Goal: Task Accomplishment & Management: Manage account settings

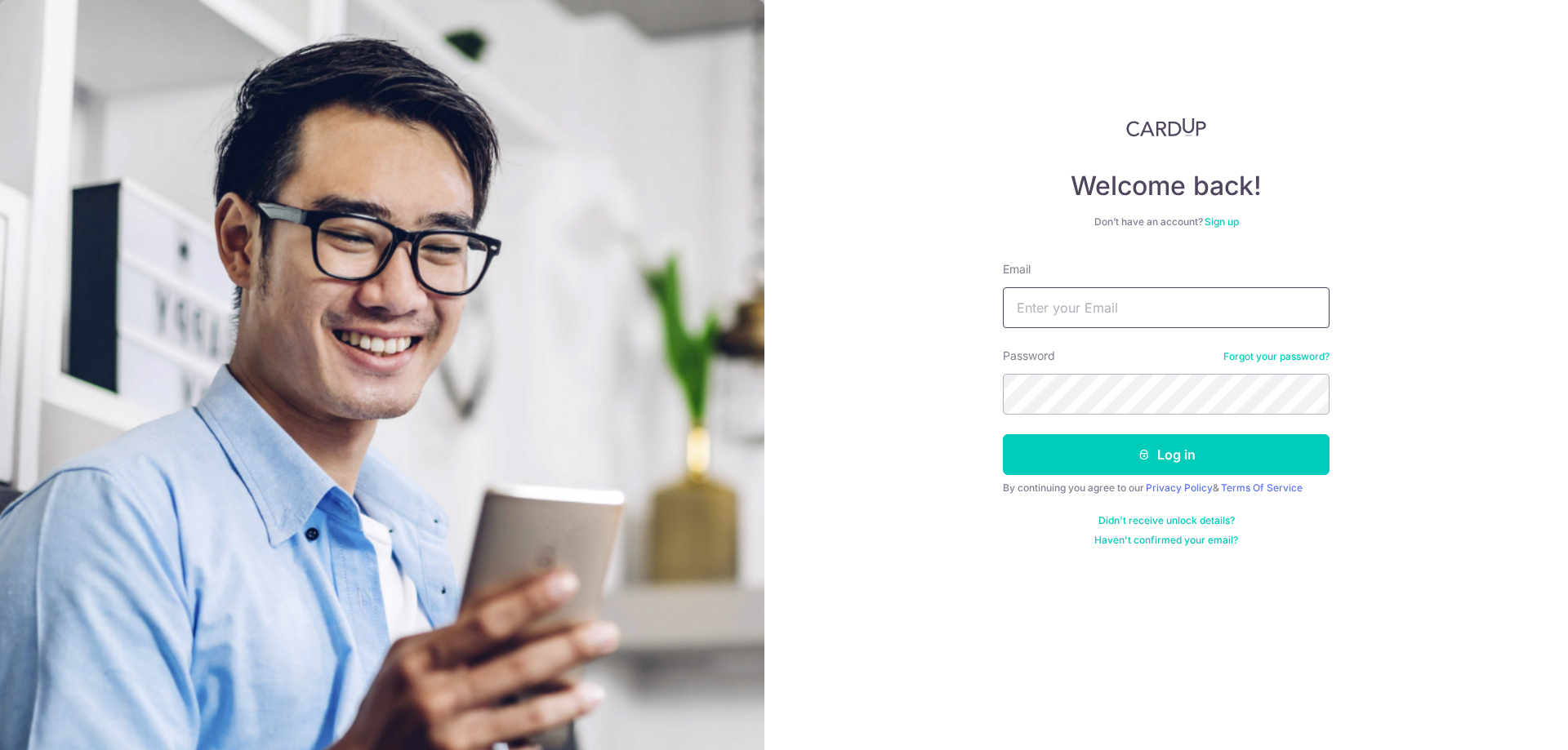
click at [1128, 305] on input "Email" at bounding box center [1166, 308] width 327 height 41
type input "[EMAIL_ADDRESS][DOMAIN_NAME]"
click at [1165, 452] on button "Log in" at bounding box center [1166, 455] width 327 height 41
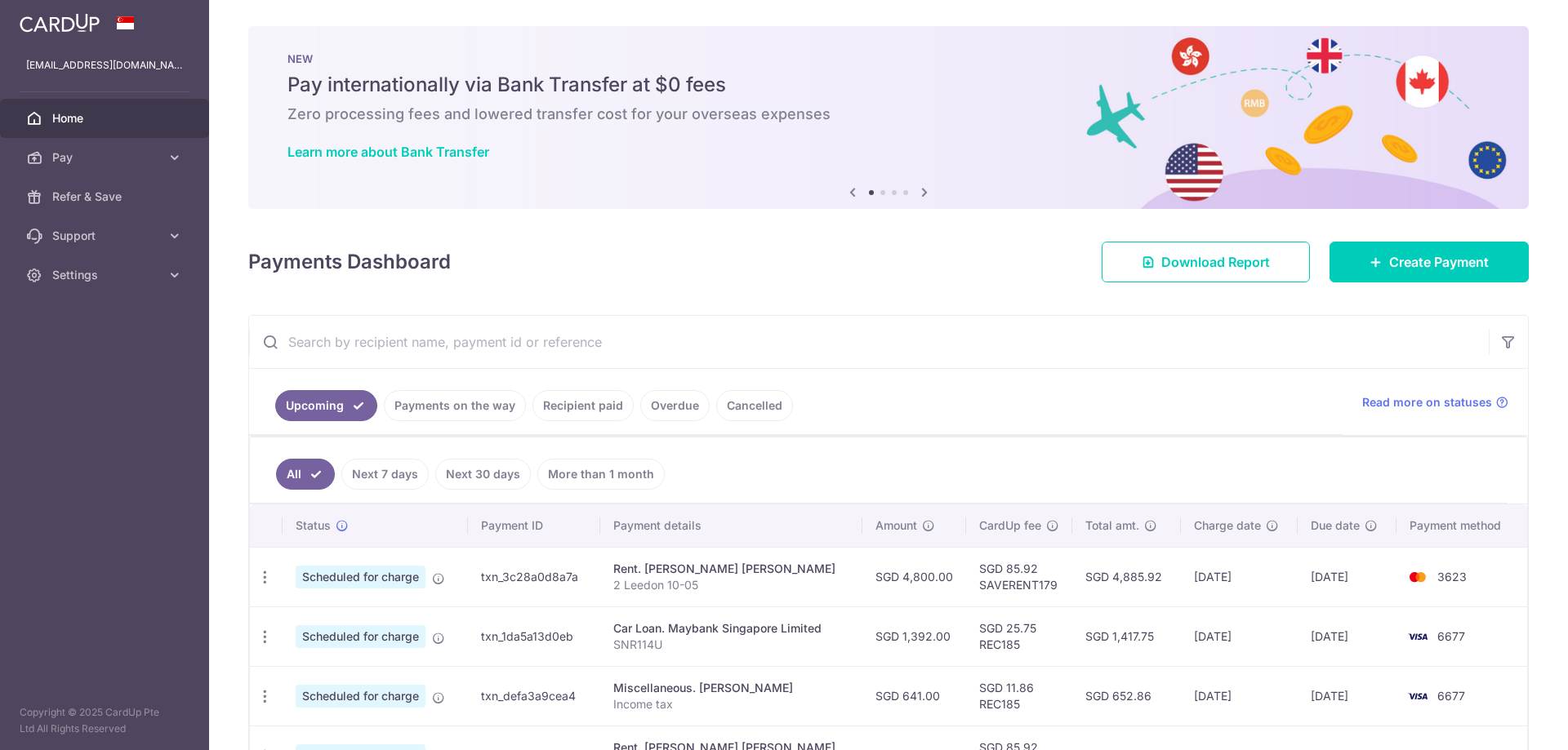
click at [919, 190] on icon at bounding box center [924, 193] width 20 height 20
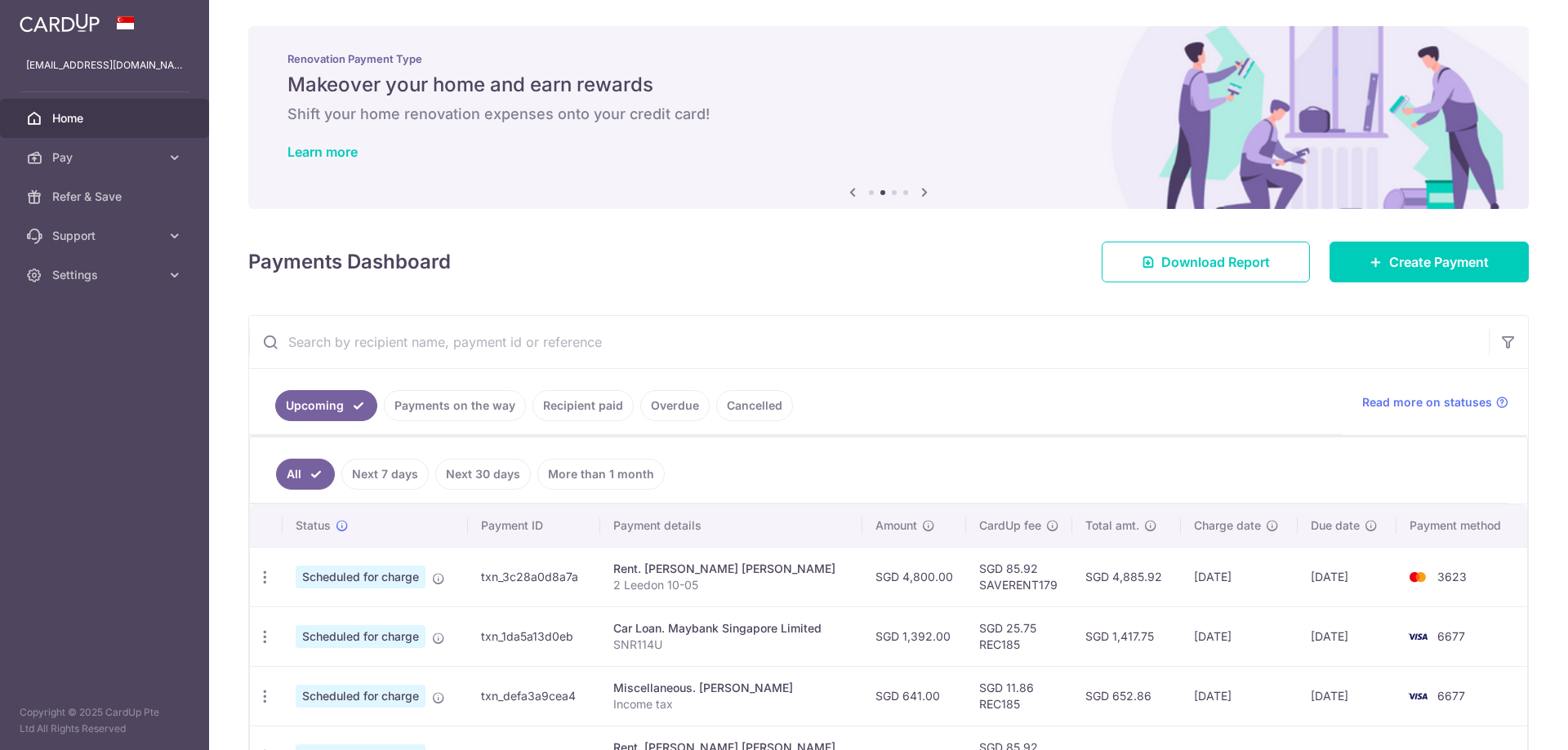
click at [919, 190] on icon at bounding box center [924, 193] width 20 height 20
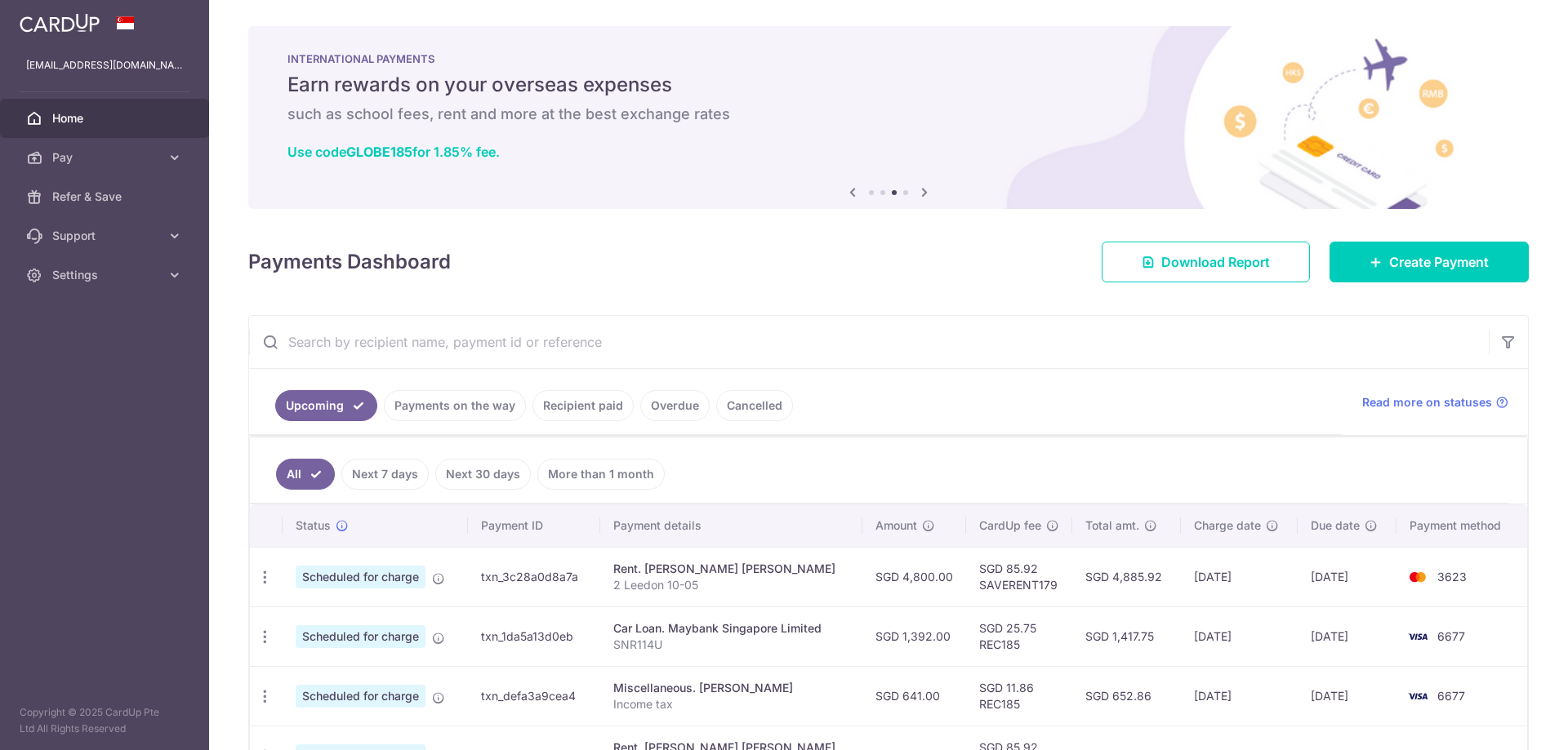
click at [919, 190] on icon at bounding box center [924, 193] width 20 height 20
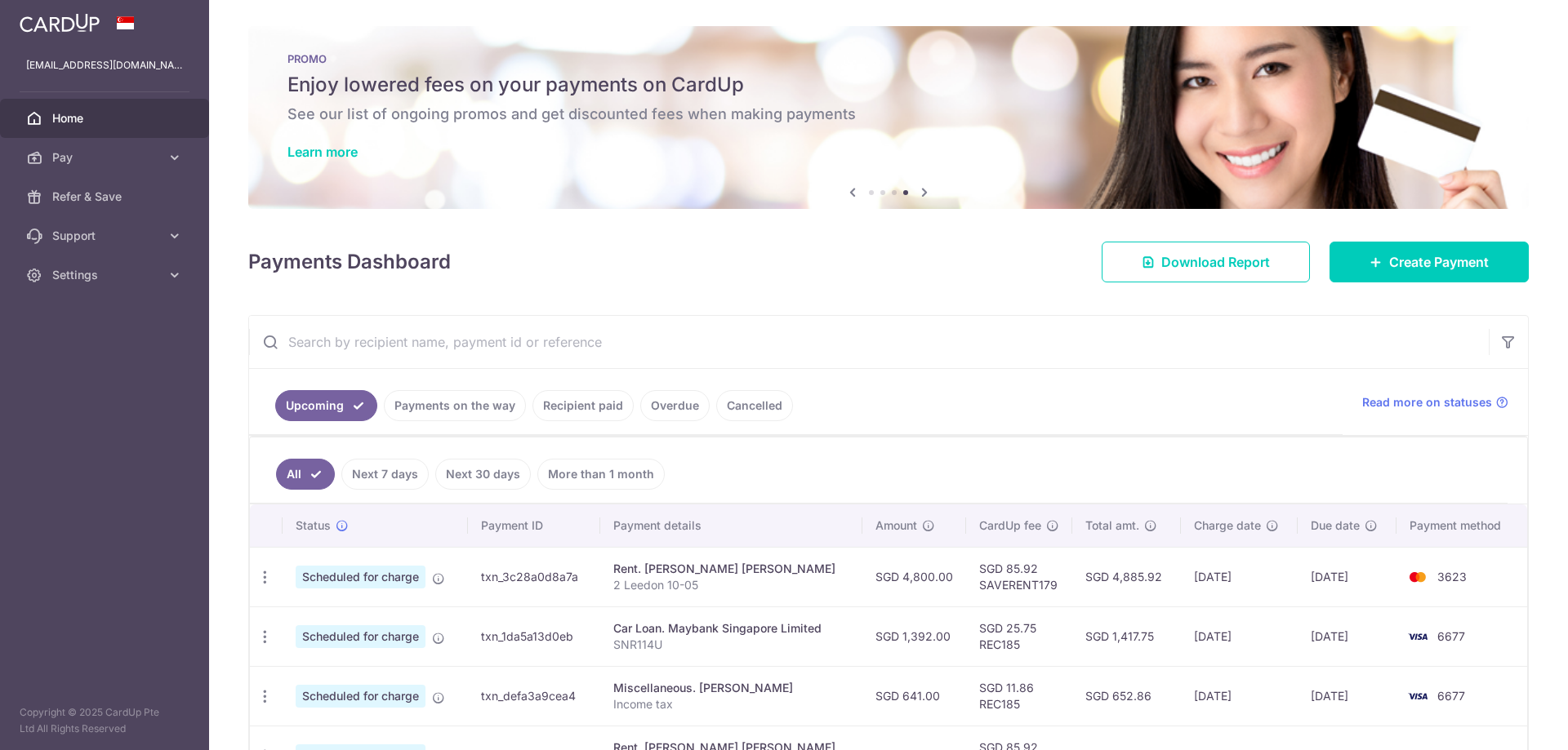
click at [919, 190] on icon at bounding box center [924, 193] width 20 height 20
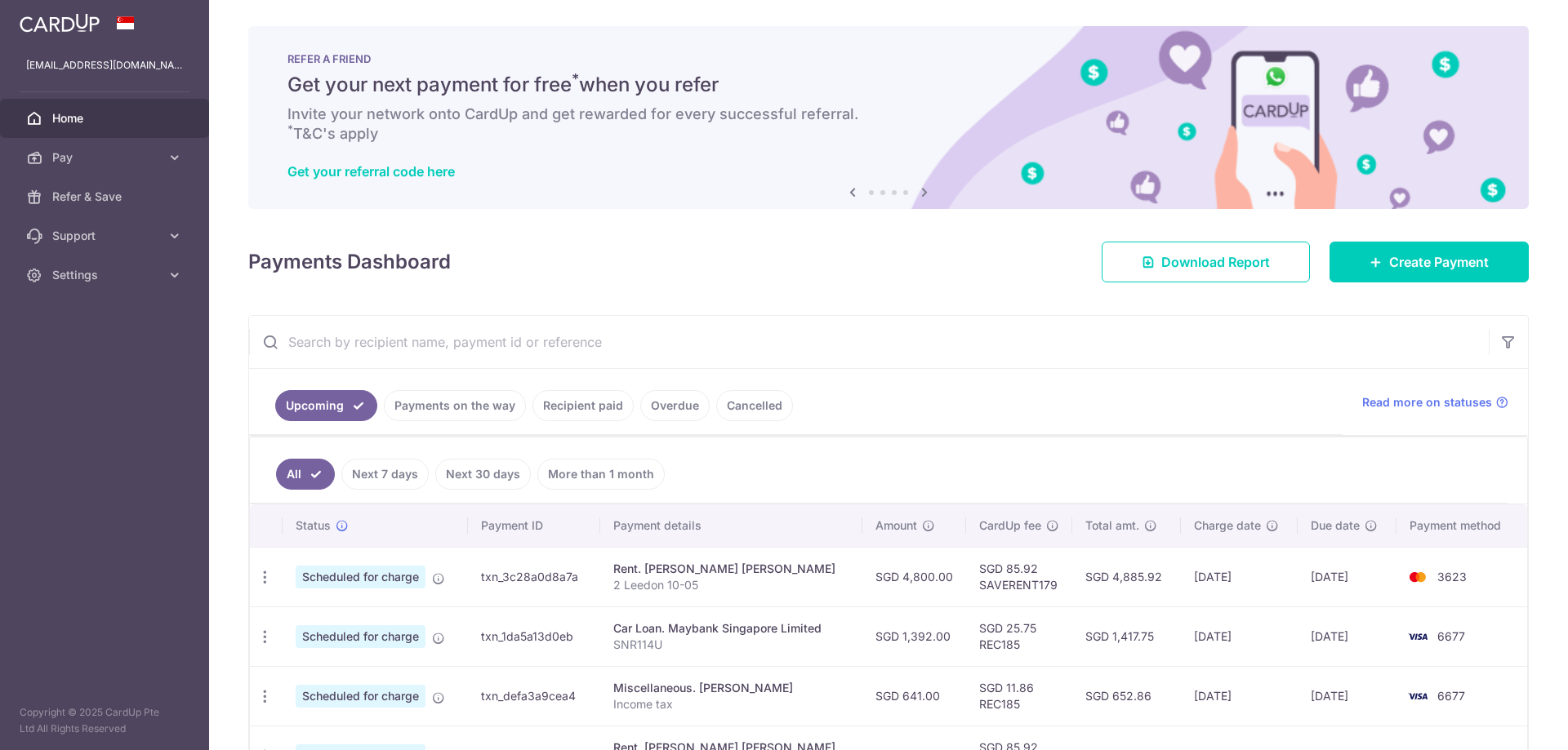
click at [920, 189] on icon at bounding box center [924, 193] width 20 height 20
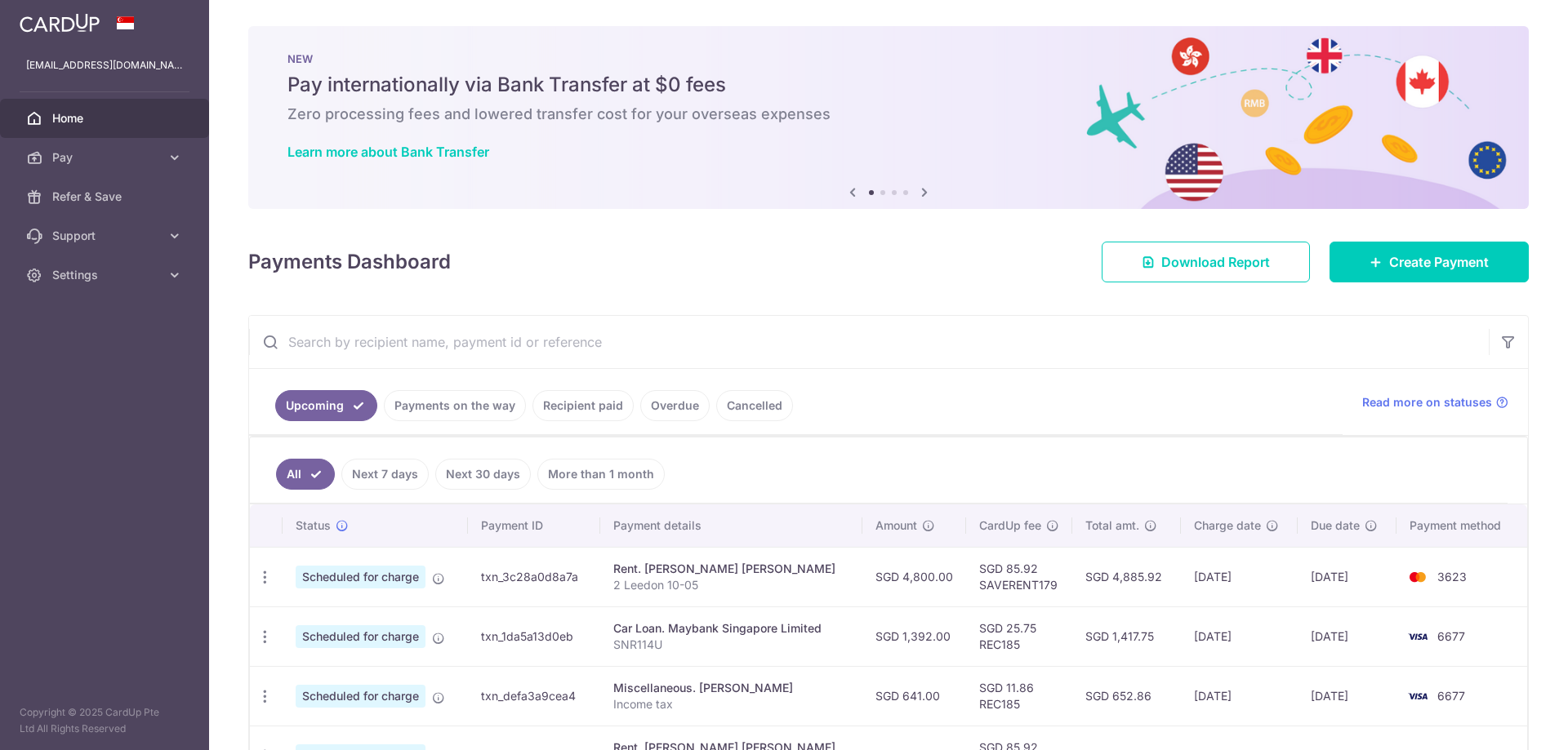
click at [920, 189] on icon at bounding box center [924, 193] width 20 height 20
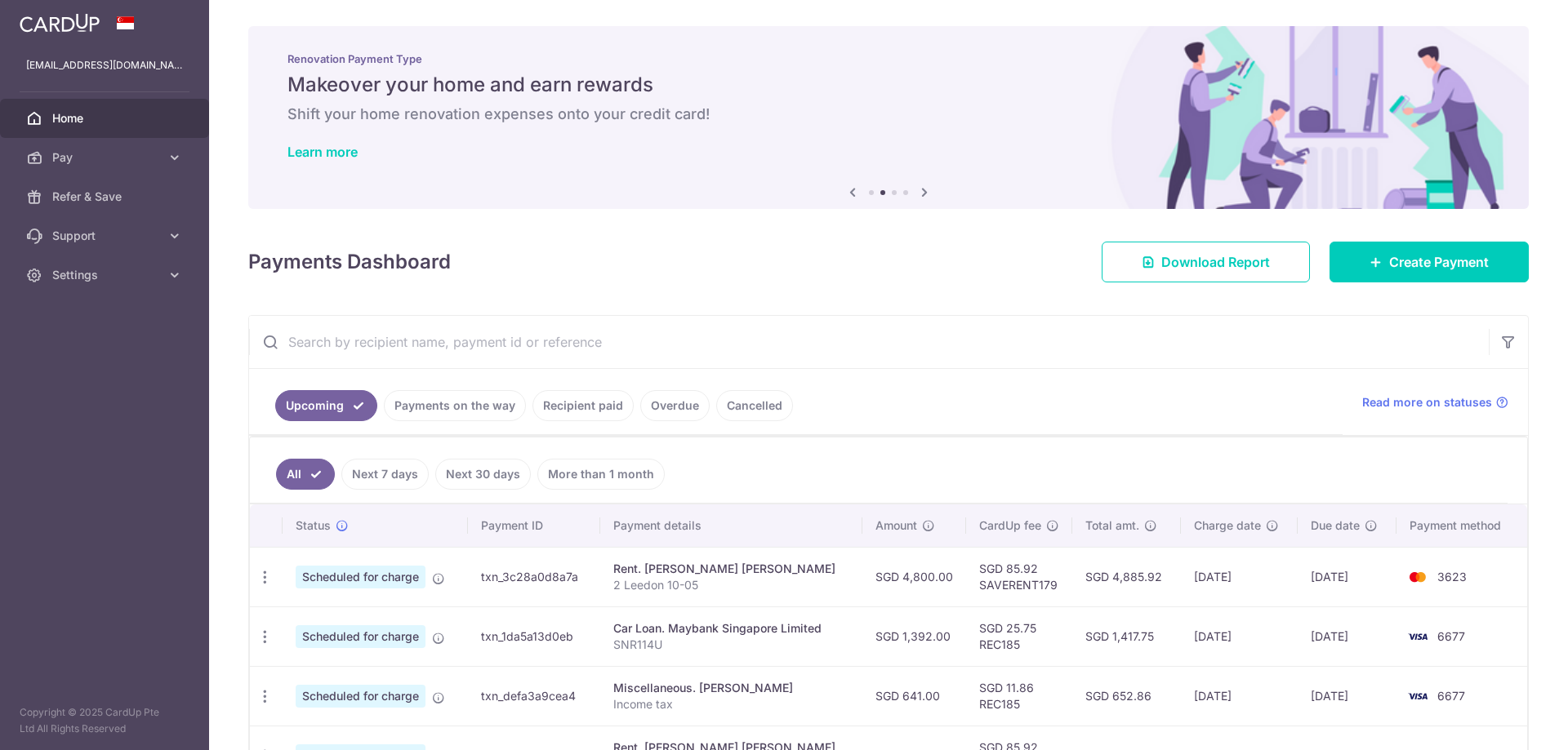
click at [920, 189] on icon at bounding box center [924, 193] width 20 height 20
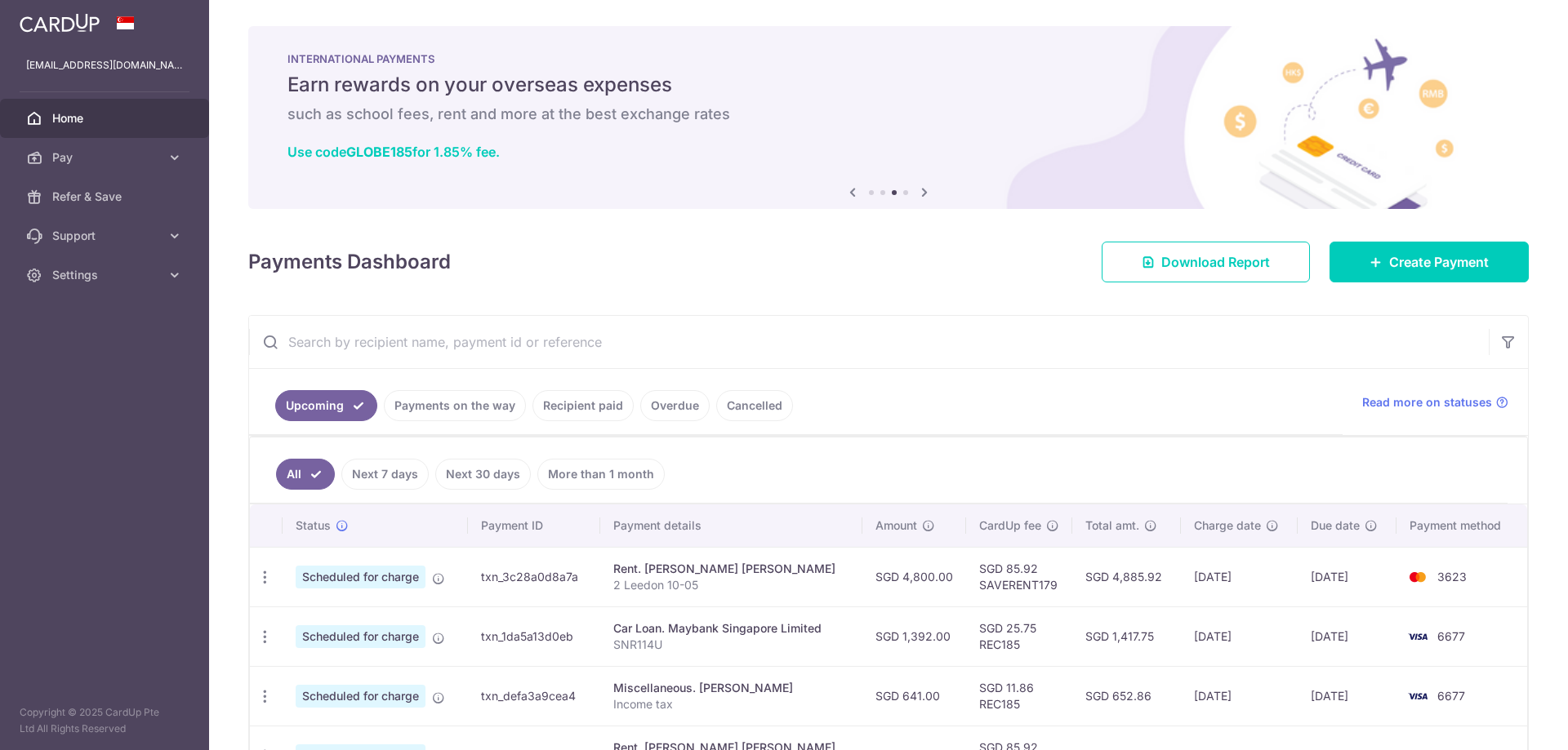
click at [920, 189] on icon at bounding box center [924, 193] width 20 height 20
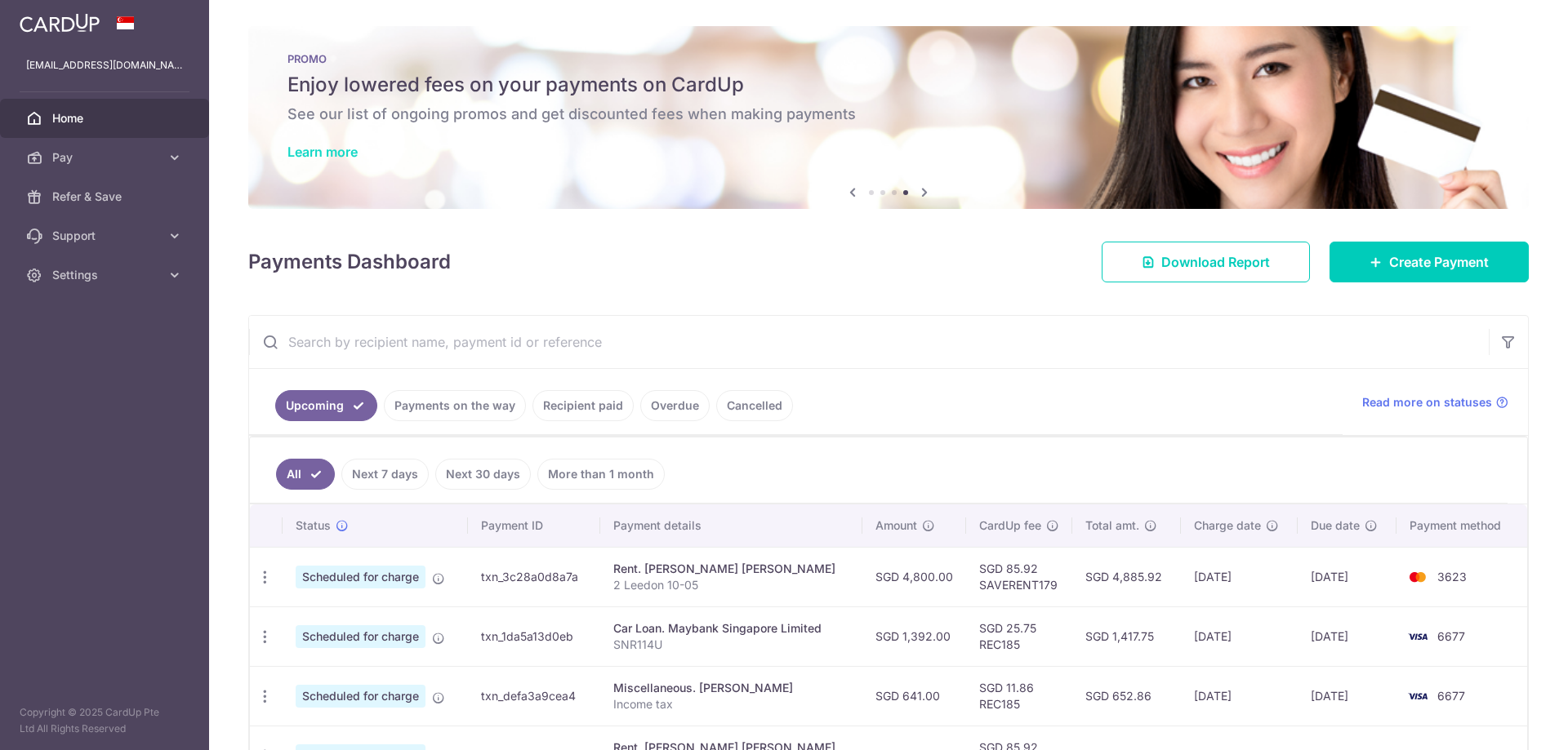
click at [315, 156] on link "Learn more" at bounding box center [322, 152] width 70 height 17
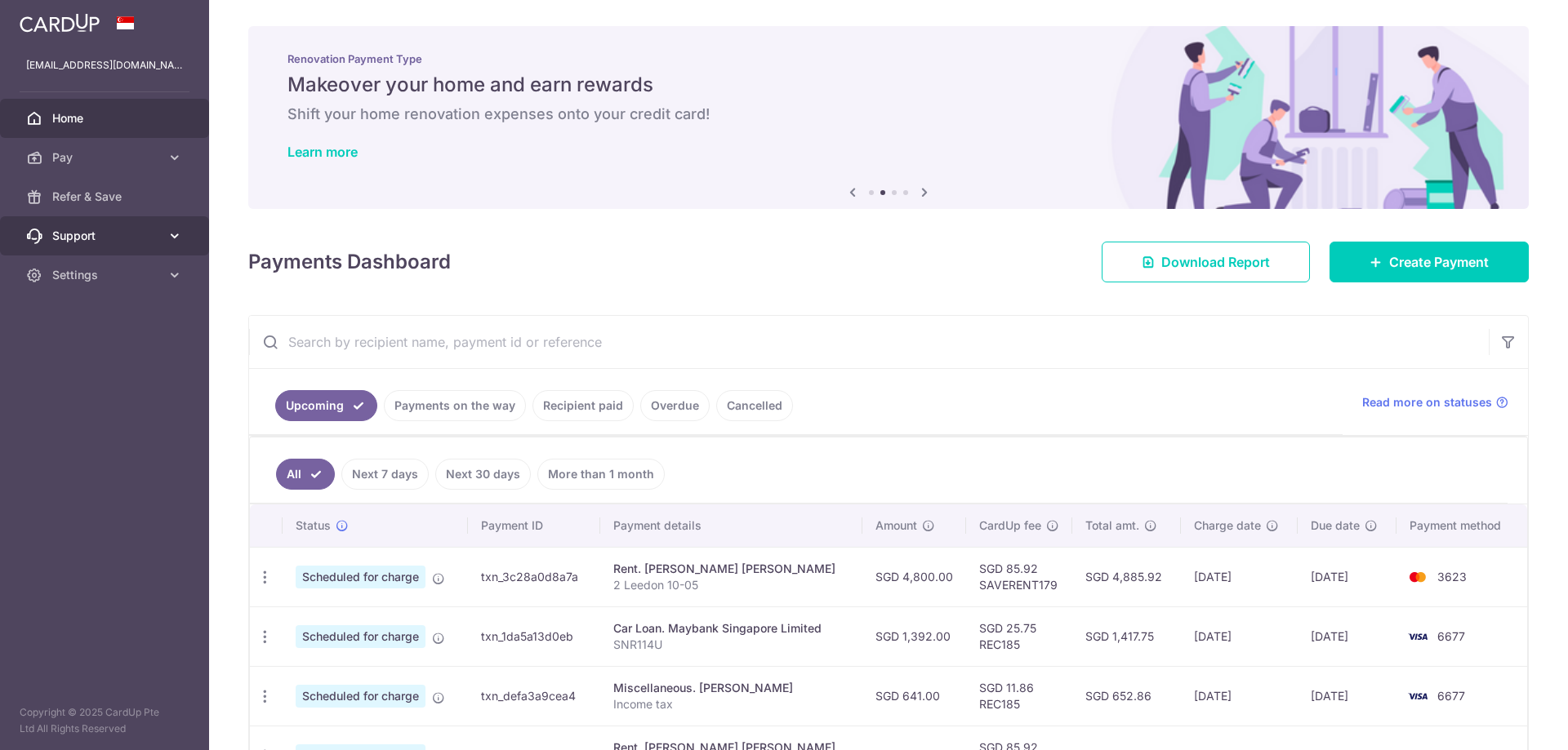
click at [95, 230] on span "Support" at bounding box center [106, 236] width 108 height 17
click at [95, 368] on span "Settings" at bounding box center [106, 374] width 108 height 17
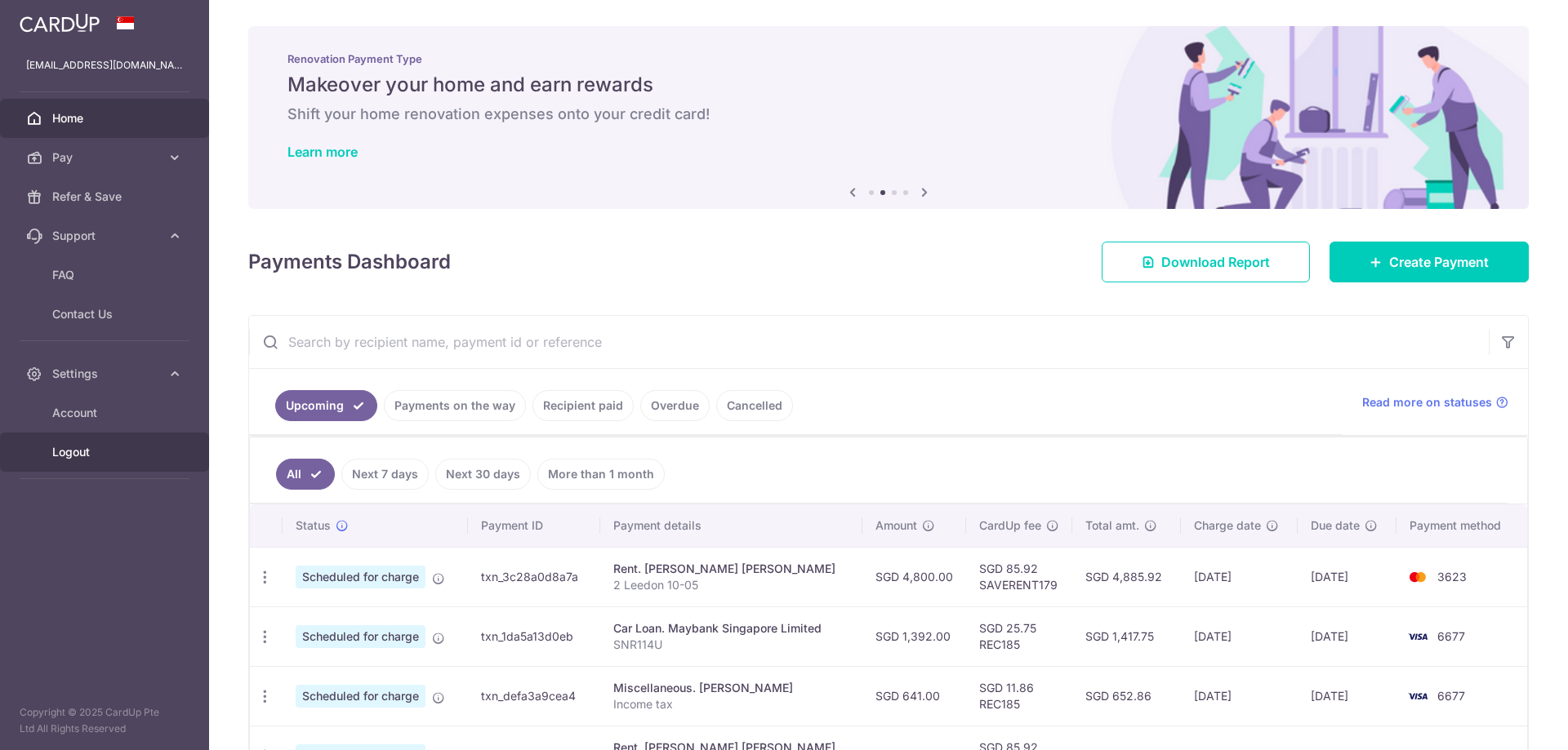
click at [69, 456] on span "Logout" at bounding box center [106, 452] width 108 height 17
